Goal: Information Seeking & Learning: Learn about a topic

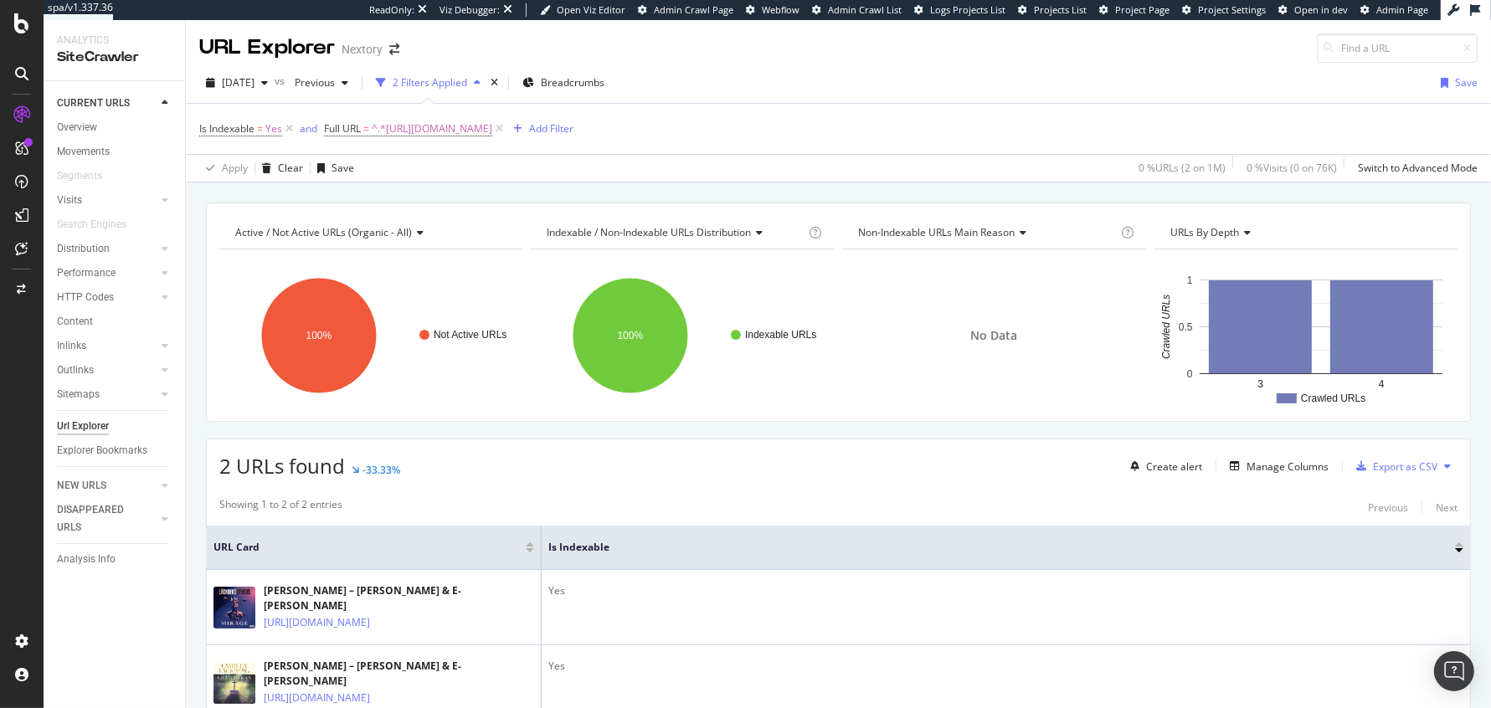
scroll to position [1, 0]
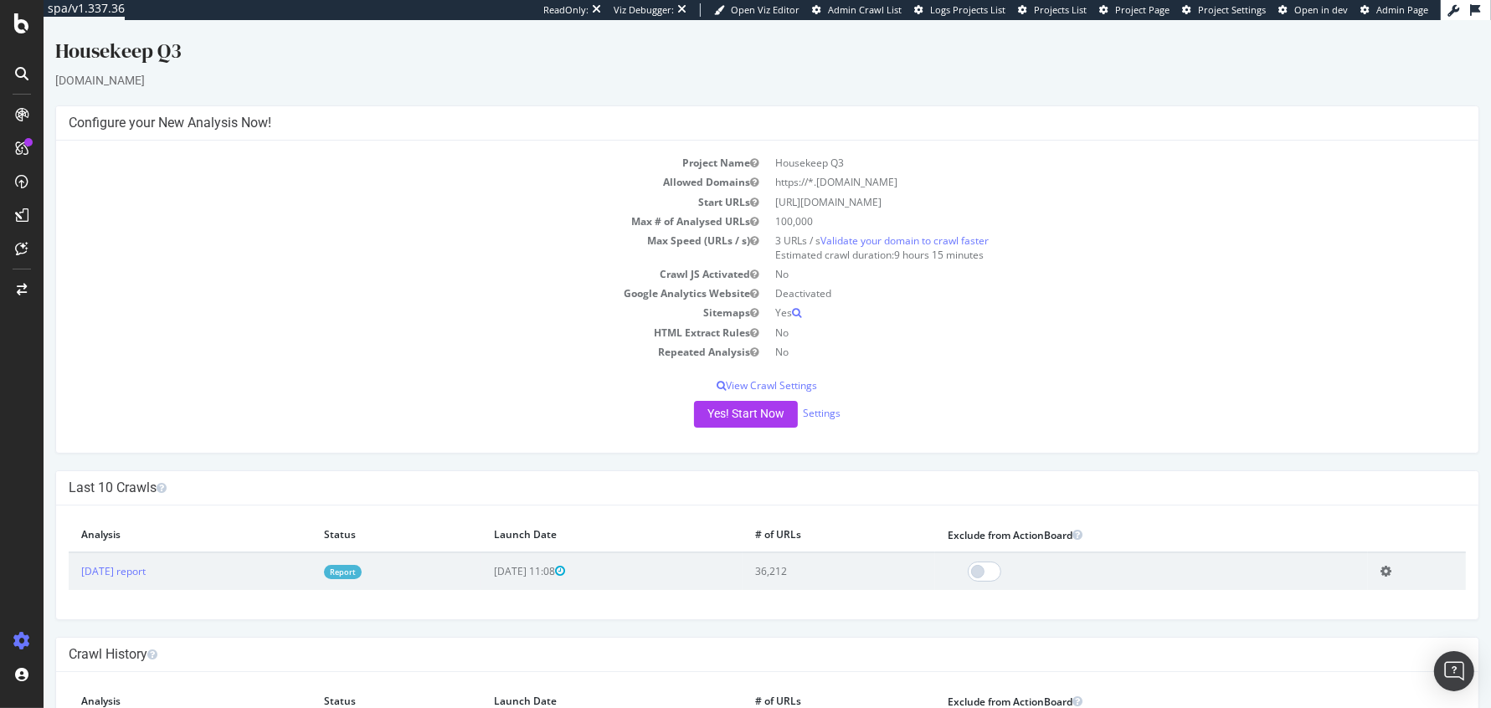
scroll to position [93, 0]
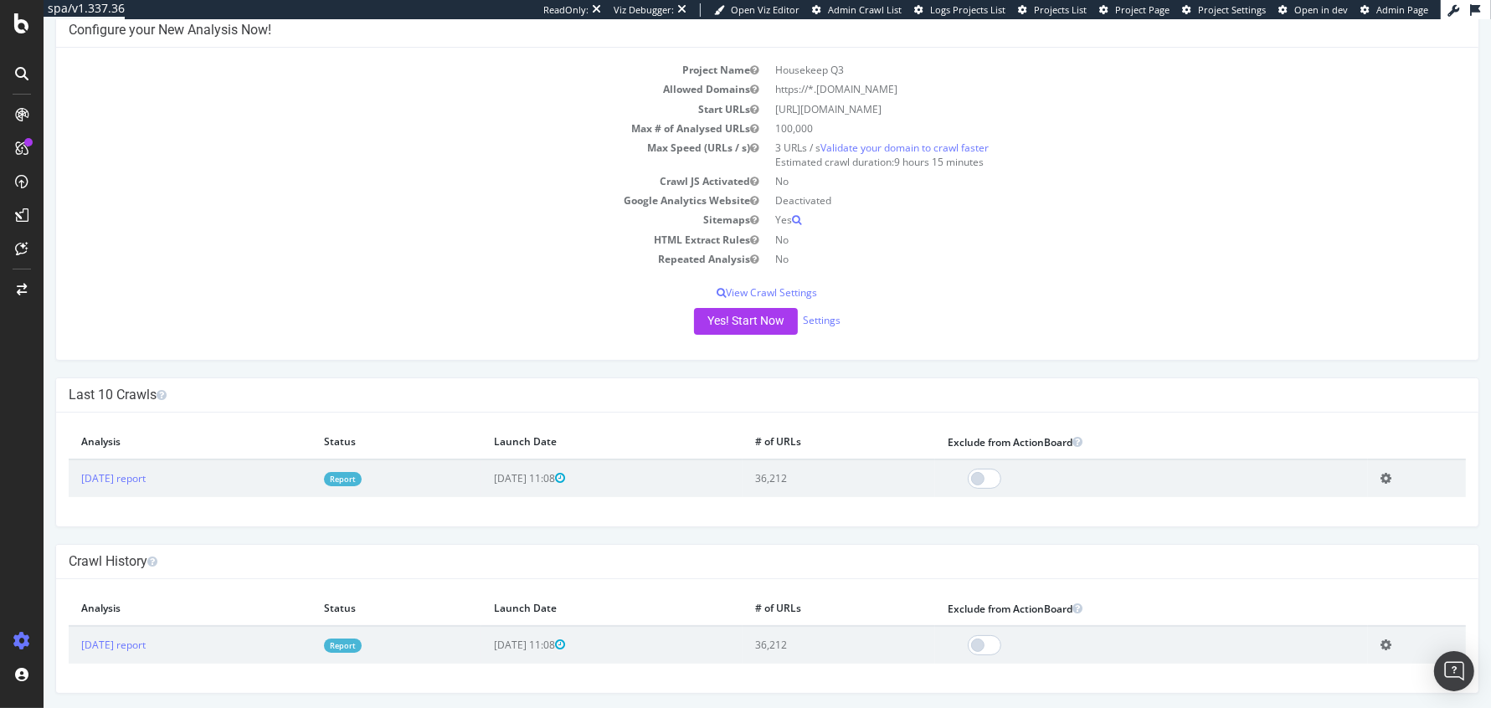
click at [407, 632] on td "Report" at bounding box center [396, 645] width 170 height 38
click at [362, 475] on link "Report" at bounding box center [343, 479] width 38 height 14
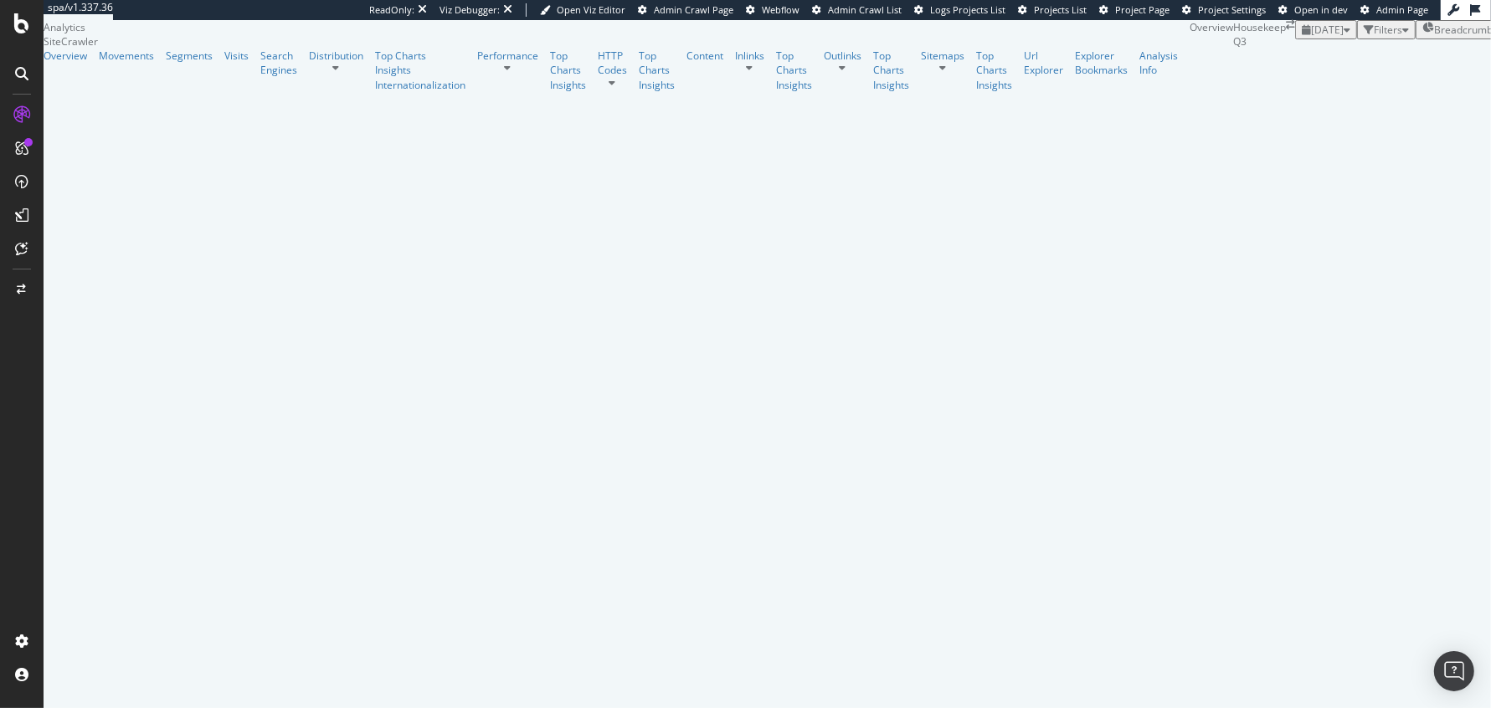
scroll to position [630, 0]
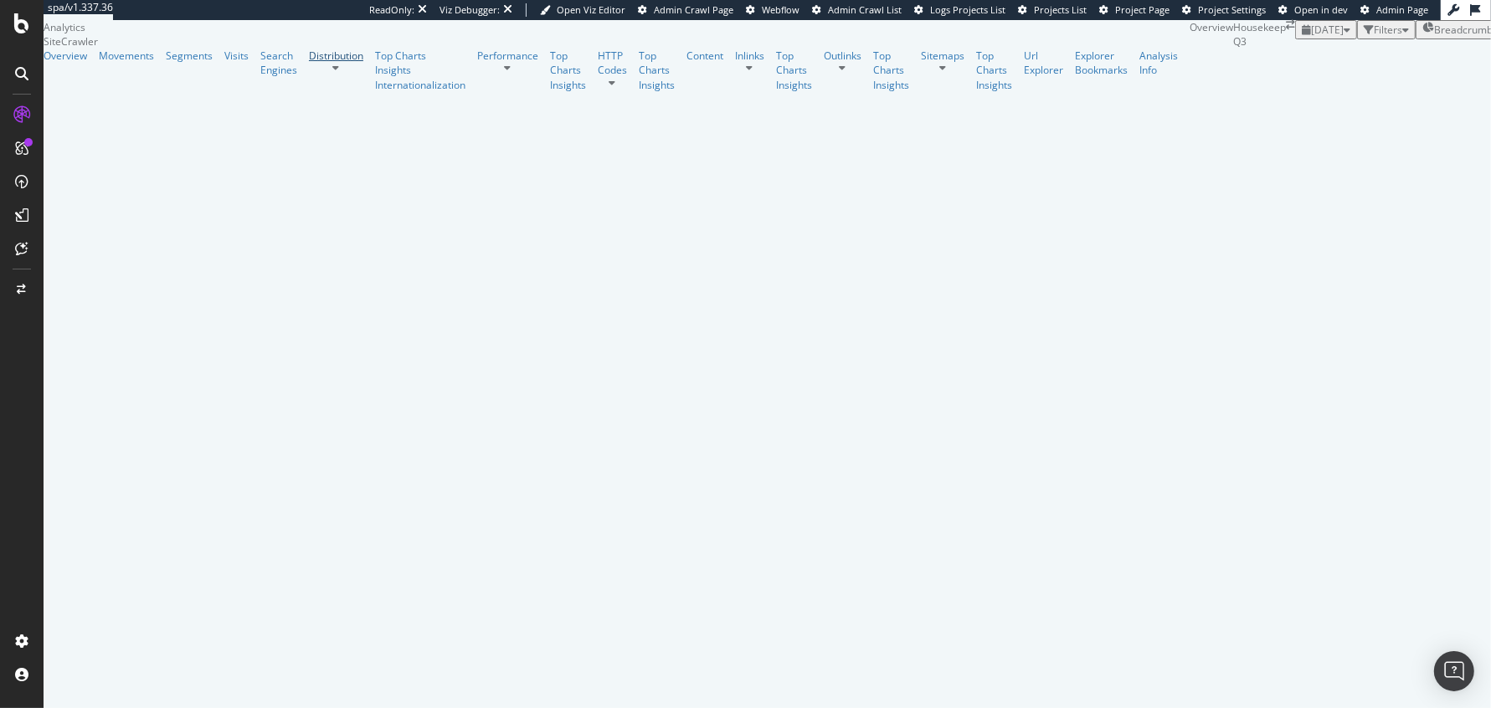
click at [309, 63] on div "Distribution" at bounding box center [336, 56] width 54 height 14
click at [78, 131] on div "SiteCrawler" at bounding box center [70, 124] width 54 height 14
click at [90, 151] on div "ActionBoard" at bounding box center [72, 143] width 58 height 14
